Goal: Transaction & Acquisition: Purchase product/service

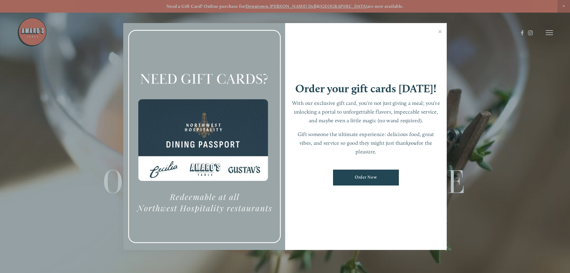
click at [549, 32] on div at bounding box center [285, 136] width 570 height 273
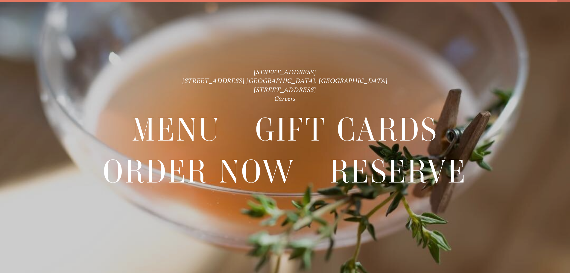
scroll to position [13, 0]
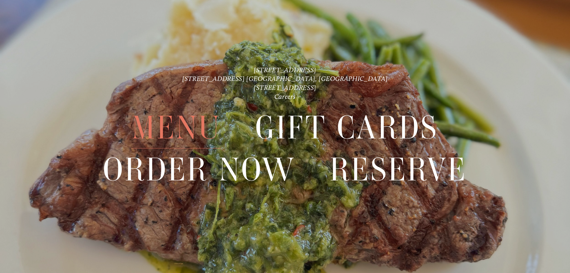
click at [185, 124] on span "Menu" at bounding box center [176, 127] width 89 height 41
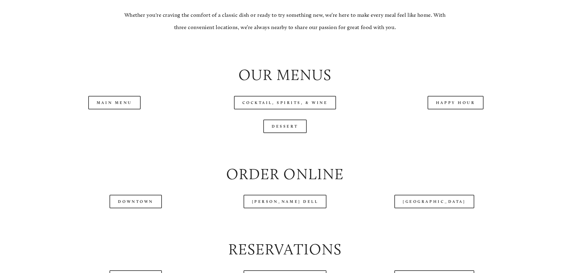
scroll to position [658, 0]
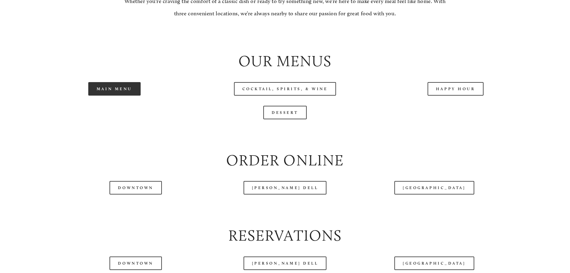
click at [130, 95] on link "Main Menu" at bounding box center [114, 88] width 52 height 13
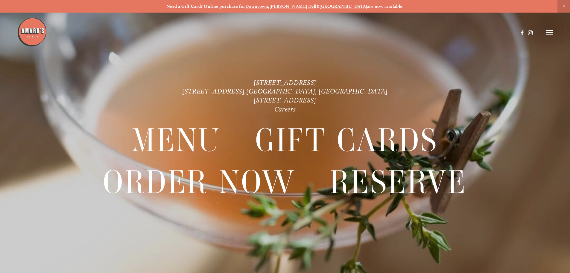
click at [550, 33] on line at bounding box center [549, 33] width 7 height 0
click at [305, 99] on link "[STREET_ADDRESS]" at bounding box center [285, 100] width 63 height 8
click at [301, 5] on strong "[PERSON_NAME] Dell" at bounding box center [293, 6] width 47 height 5
click at [28, 31] on img at bounding box center [32, 32] width 30 height 30
click at [547, 31] on icon at bounding box center [549, 32] width 7 height 5
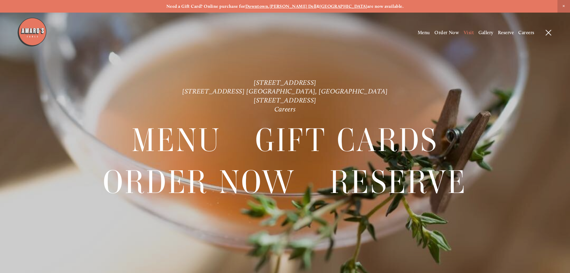
click at [468, 31] on span "Visit" at bounding box center [469, 33] width 10 height 6
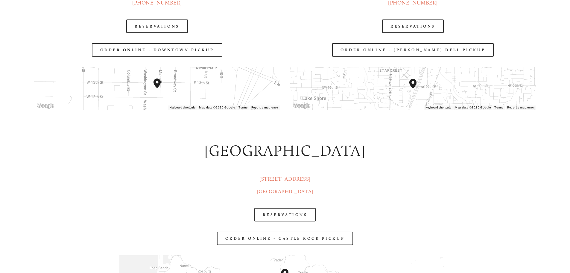
scroll to position [957, 0]
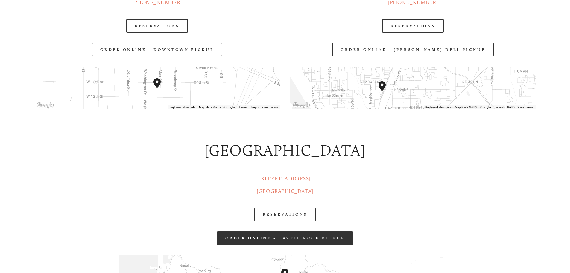
click at [305, 241] on link "order online - castle rock pickup" at bounding box center [285, 237] width 136 height 13
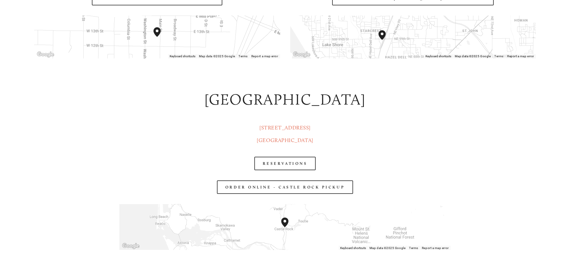
scroll to position [1017, 0]
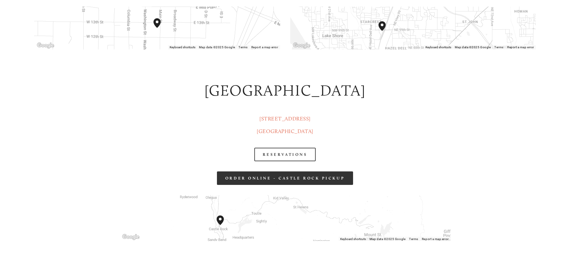
click at [318, 180] on link "order online - castle rock pickup" at bounding box center [285, 177] width 136 height 13
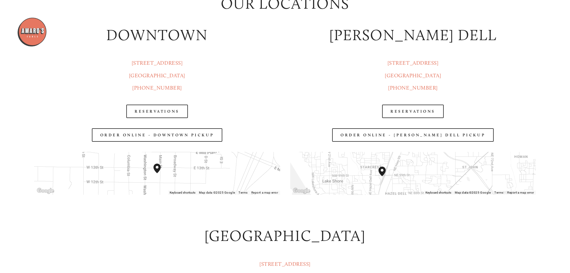
scroll to position [868, 0]
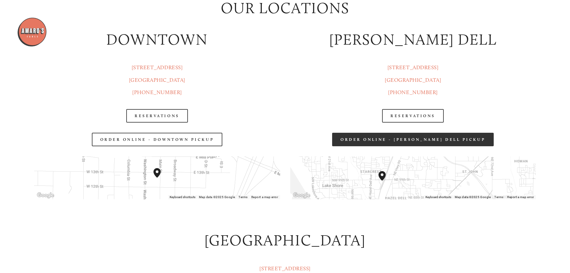
click at [382, 143] on link "Order Online - [PERSON_NAME] Dell Pickup" at bounding box center [413, 139] width 162 height 13
